Goal: Find specific page/section: Find specific page/section

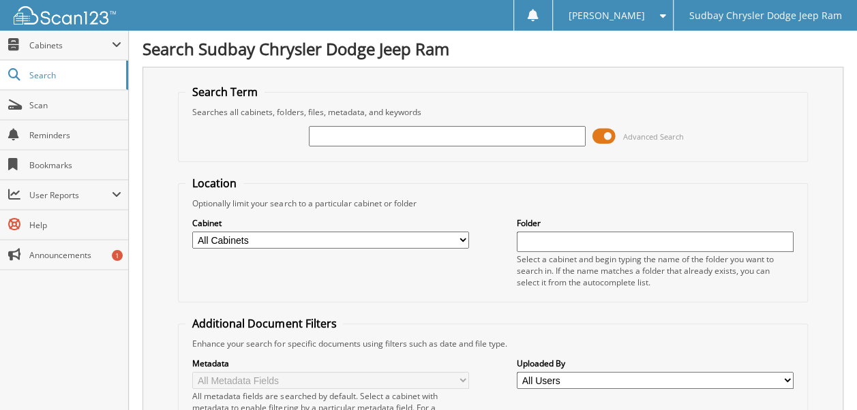
click at [76, 78] on span "Search" at bounding box center [74, 76] width 90 height 12
drag, startPoint x: 0, startPoint y: 0, endPoint x: 76, endPoint y: 78, distance: 108.9
click at [76, 78] on span "Search" at bounding box center [74, 76] width 90 height 12
click at [44, 42] on span "Cabinets" at bounding box center [70, 46] width 82 height 12
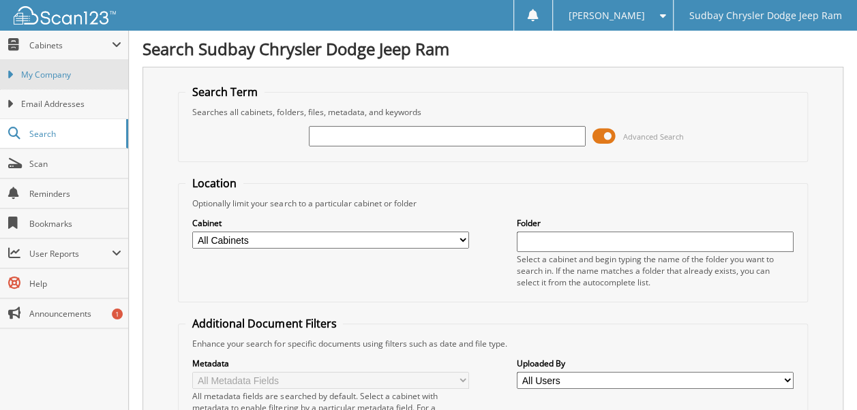
click at [43, 72] on span "My Company" at bounding box center [71, 75] width 100 height 12
